Goal: Information Seeking & Learning: Learn about a topic

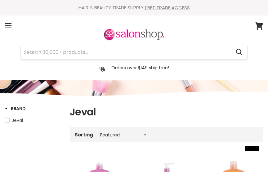
select select "manual"
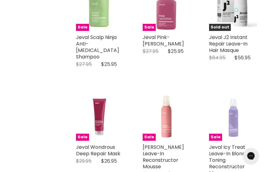
scroll to position [701, 0]
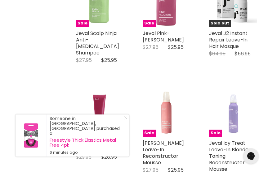
click at [169, 140] on link "Jeval Marshmallow Leave-In Reconstructor Mousse" at bounding box center [163, 153] width 41 height 27
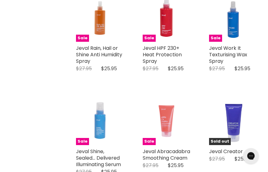
scroll to position [1020, 0]
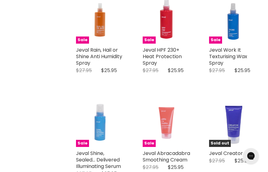
click at [230, 46] on link "Jeval Work It Texturising Wax Spray" at bounding box center [228, 56] width 38 height 20
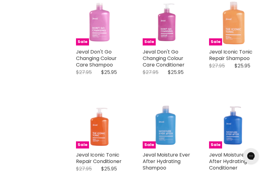
scroll to position [160, 0]
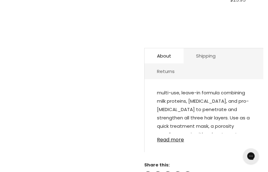
scroll to position [336, 0]
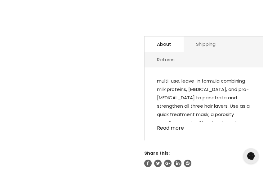
click at [177, 127] on link "Read more" at bounding box center [204, 126] width 94 height 9
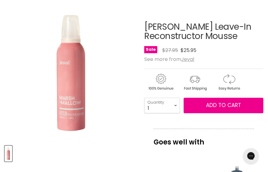
scroll to position [80, 0]
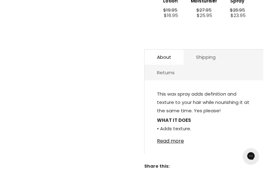
scroll to position [309, 0]
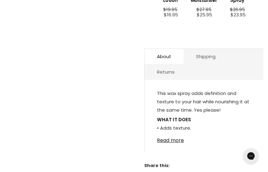
click at [177, 138] on link "Read more" at bounding box center [204, 138] width 94 height 9
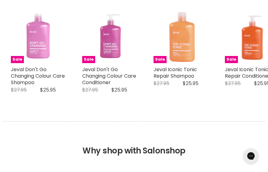
scroll to position [735, 0]
